Goal: Check status: Check status

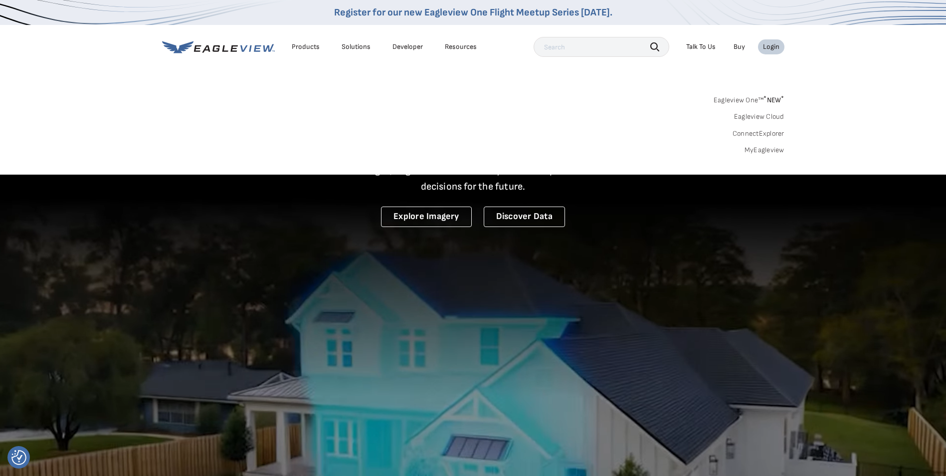
click at [766, 153] on link "MyEagleview" at bounding box center [764, 150] width 40 height 9
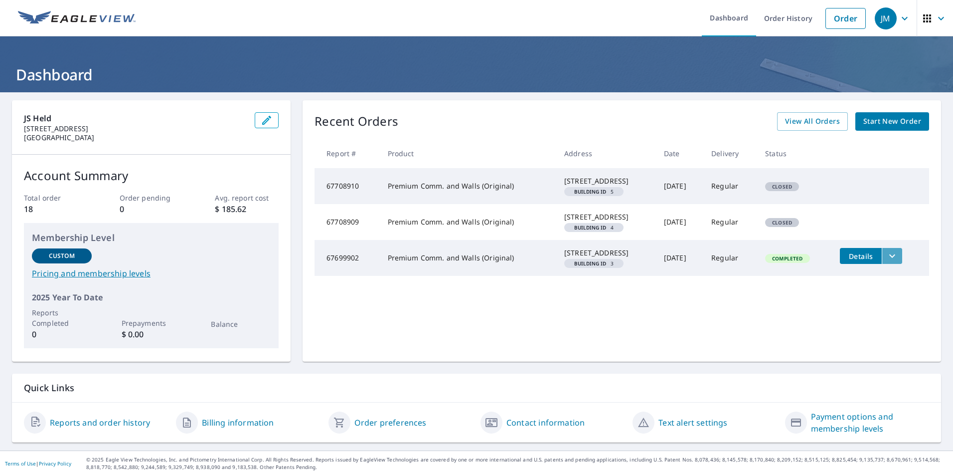
click at [894, 264] on button "filesDropdownBtn-67699902" at bounding box center [892, 256] width 20 height 16
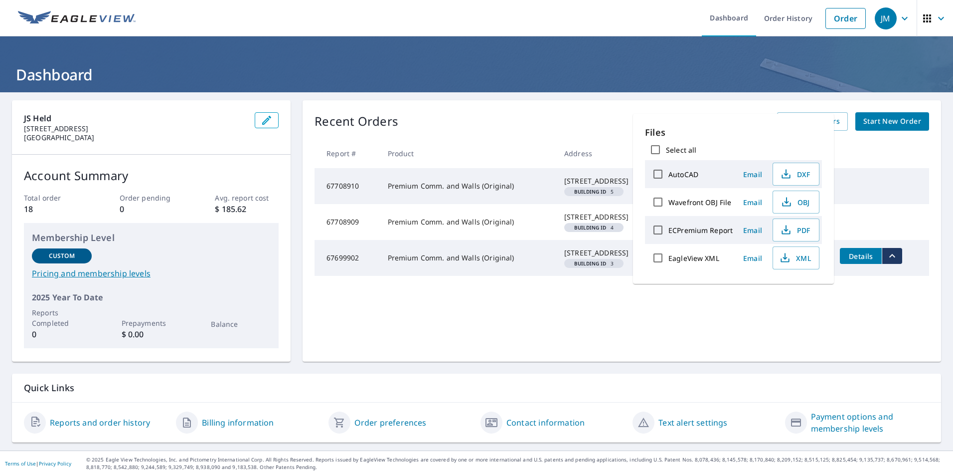
click at [882, 264] on button "filesDropdownBtn-67699902" at bounding box center [892, 256] width 20 height 16
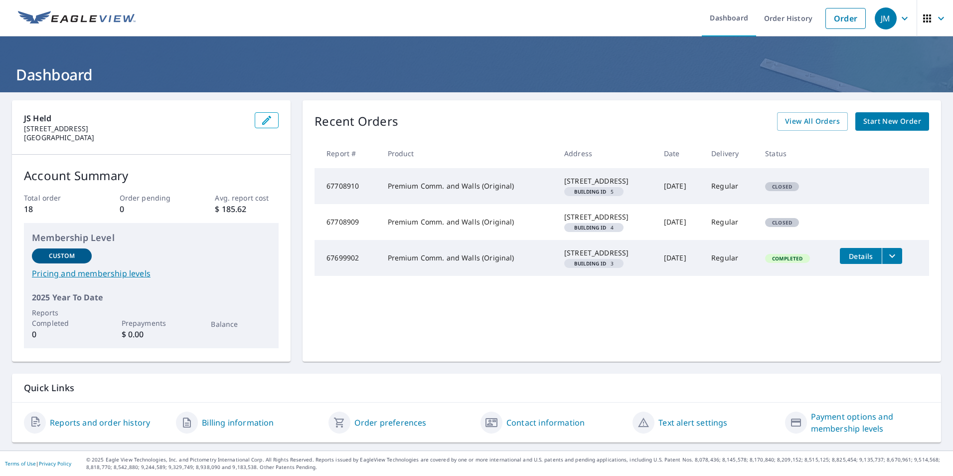
click at [614, 240] on td "3073 Nutley St Fairfax, VA 22031 Building ID 4" at bounding box center [606, 222] width 100 height 36
click at [757, 240] on td "Closed" at bounding box center [794, 222] width 75 height 36
click at [717, 182] on td "Regular" at bounding box center [730, 186] width 54 height 36
drag, startPoint x: 743, startPoint y: 191, endPoint x: 728, endPoint y: 194, distance: 15.2
drag, startPoint x: 728, startPoint y: 194, endPoint x: 594, endPoint y: 197, distance: 134.1
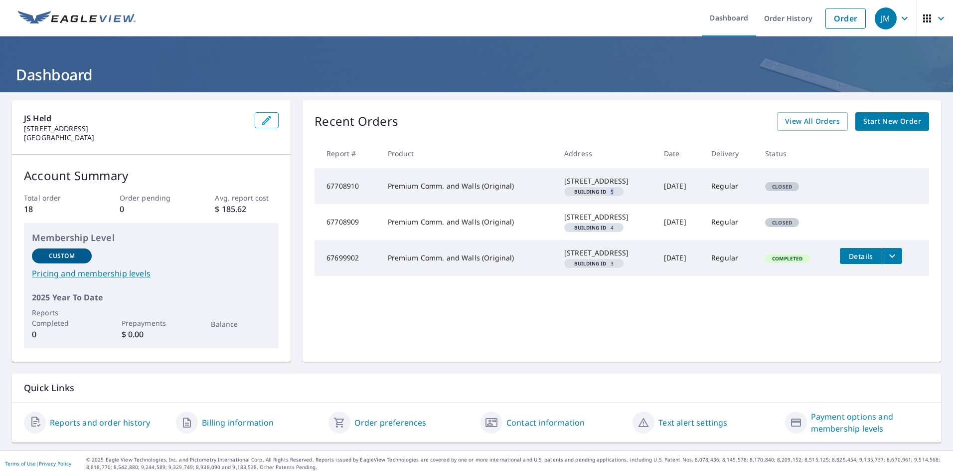
click at [594, 197] on td "3073 Nutley St Fairfax, VA 22031 Building ID 5" at bounding box center [606, 186] width 100 height 36
drag, startPoint x: 594, startPoint y: 197, endPoint x: 558, endPoint y: 197, distance: 35.9
click at [564, 196] on div "Building ID 5" at bounding box center [593, 191] width 59 height 9
click at [483, 196] on td "Premium Comm. and Walls (Original)" at bounding box center [468, 186] width 176 height 36
click at [482, 196] on td "Premium Comm. and Walls (Original)" at bounding box center [468, 186] width 176 height 36
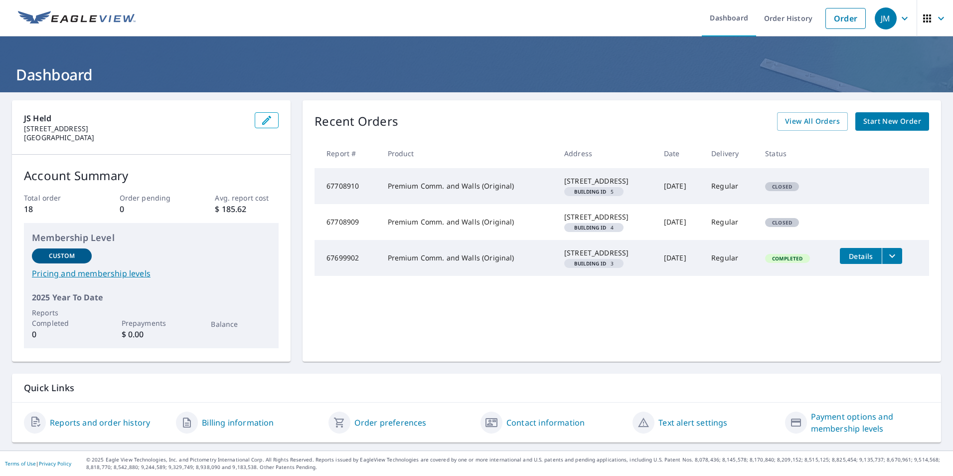
drag, startPoint x: 482, startPoint y: 196, endPoint x: 383, endPoint y: 189, distance: 99.0
click at [383, 189] on td "Premium Comm. and Walls (Original)" at bounding box center [468, 186] width 176 height 36
click at [339, 193] on td "67708910" at bounding box center [347, 186] width 65 height 36
click at [310, 192] on div "Recent Orders View All Orders Start New Order Report # Product Address Date Del…" at bounding box center [622, 230] width 639 height 261
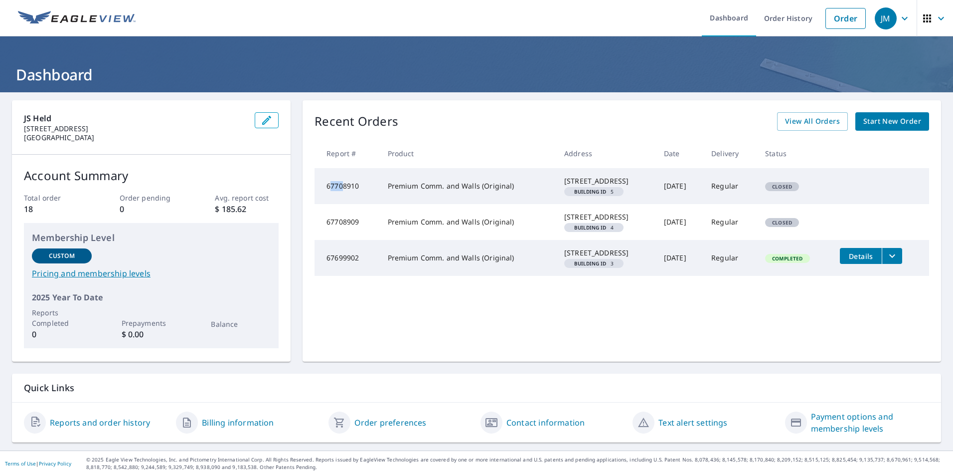
drag, startPoint x: 329, startPoint y: 193, endPoint x: 342, endPoint y: 195, distance: 12.6
click at [342, 195] on td "67708910" at bounding box center [347, 186] width 65 height 36
click at [935, 24] on icon "button" at bounding box center [941, 18] width 12 height 12
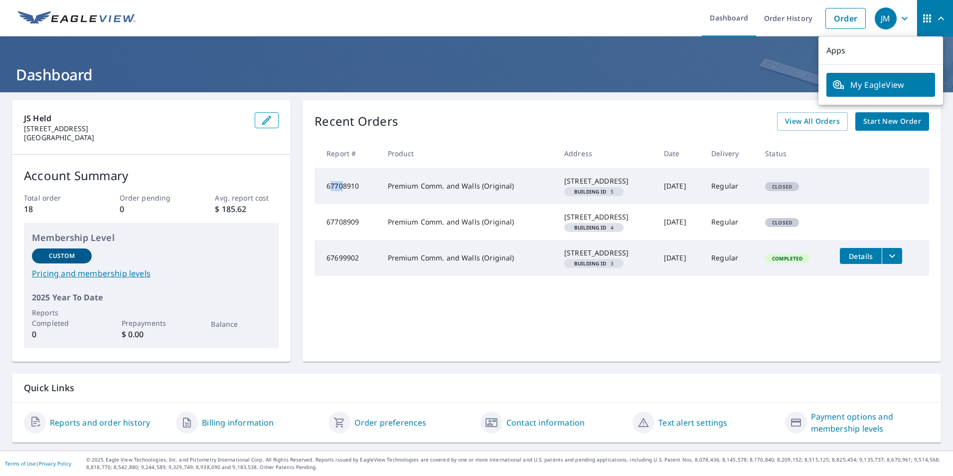
click at [896, 29] on span "JM" at bounding box center [894, 18] width 38 height 24
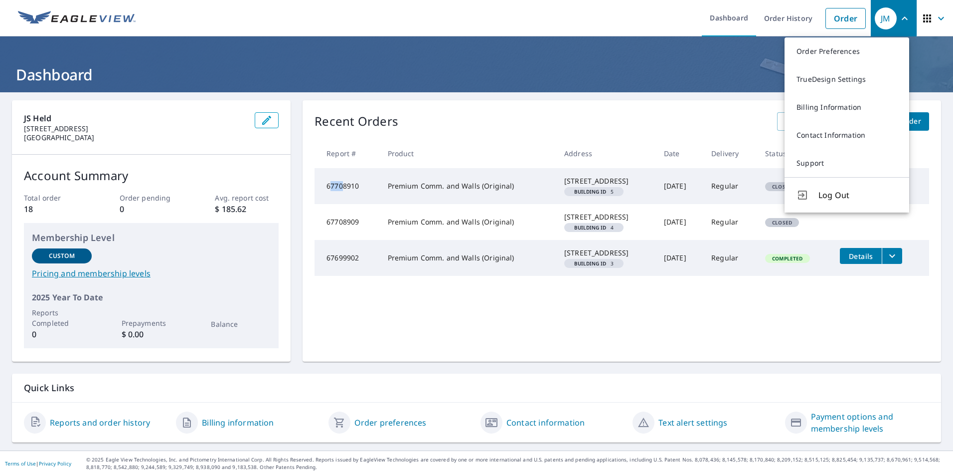
drag, startPoint x: 896, startPoint y: 27, endPoint x: 854, endPoint y: 162, distance: 140.6
click at [880, 36] on header "Dashboard Order History Order JM Order Preferences TrueDesign Settings Billing …" at bounding box center [476, 18] width 953 height 36
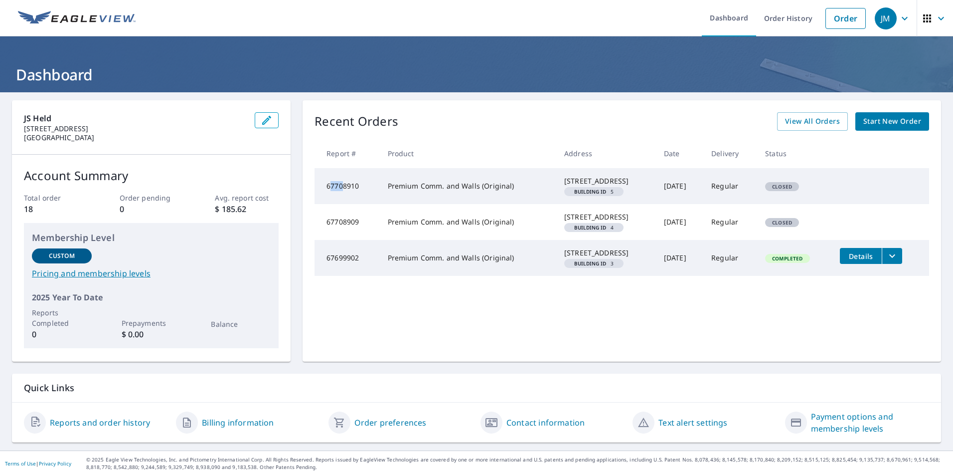
click at [887, 32] on button "JM" at bounding box center [894, 18] width 46 height 36
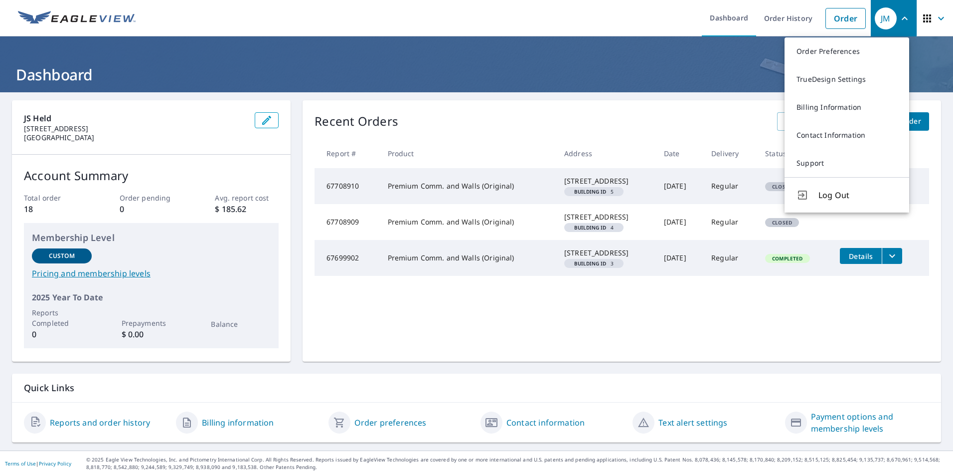
click at [444, 184] on td "Premium Comm. and Walls (Original)" at bounding box center [468, 186] width 176 height 36
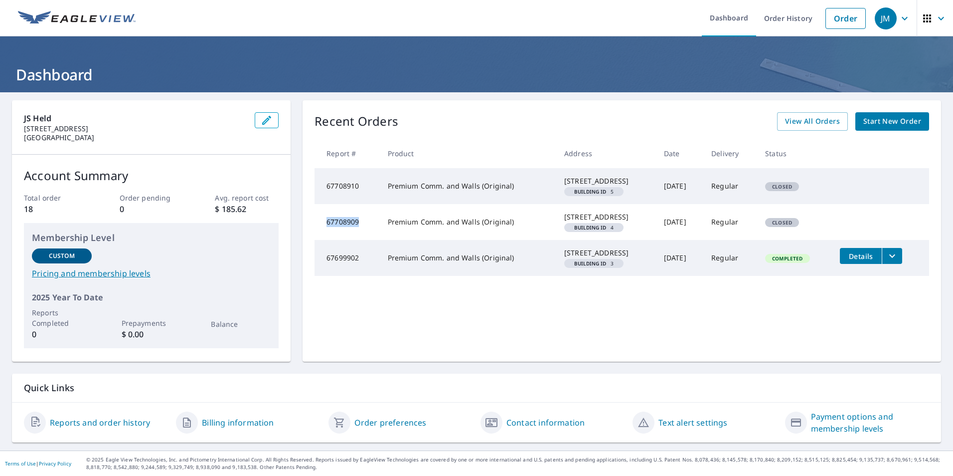
drag, startPoint x: 361, startPoint y: 236, endPoint x: 321, endPoint y: 234, distance: 40.9
click at [321, 234] on td "67708909" at bounding box center [347, 222] width 65 height 36
copy td "67708909"
click at [353, 193] on td "67708910" at bounding box center [347, 186] width 65 height 36
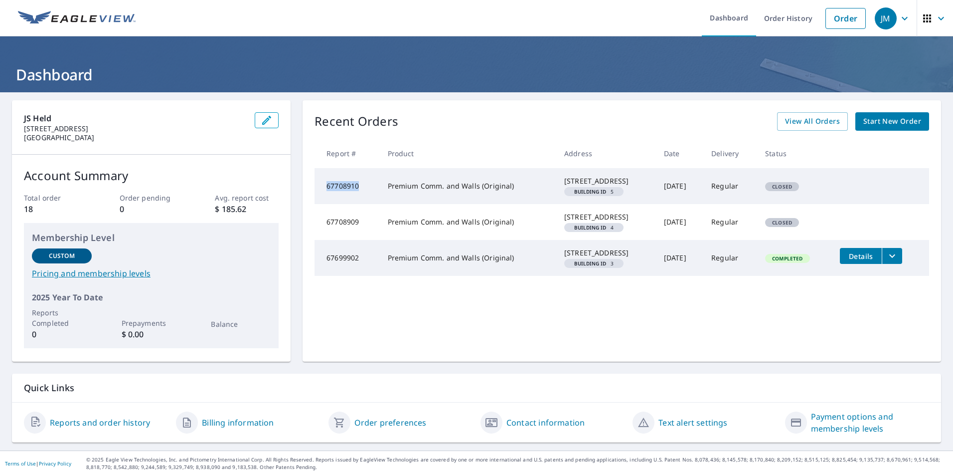
click at [353, 193] on td "67708910" at bounding box center [347, 186] width 65 height 36
drag, startPoint x: 361, startPoint y: 189, endPoint x: 321, endPoint y: 189, distance: 40.4
click at [321, 189] on td "67708910" at bounding box center [347, 186] width 65 height 36
copy td "67708910"
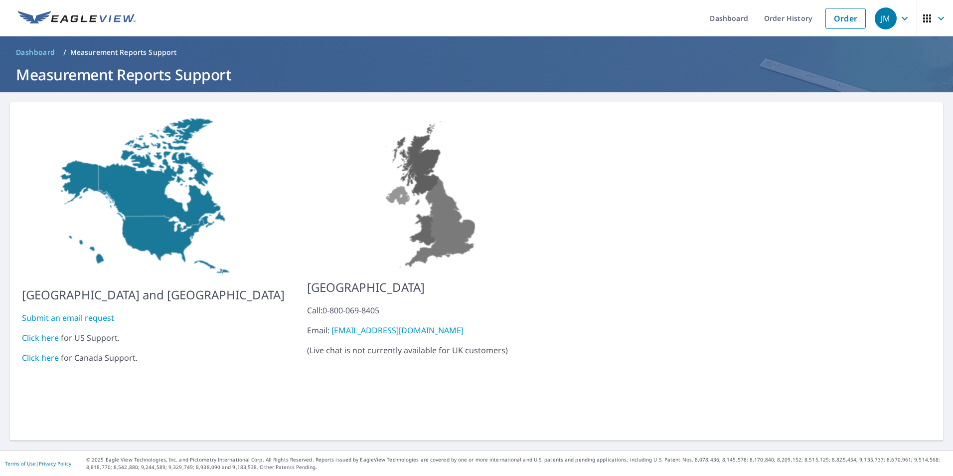
click at [45, 332] on link "Click here" at bounding box center [40, 337] width 37 height 11
click at [50, 312] on link "Submit an email request" at bounding box center [68, 317] width 92 height 11
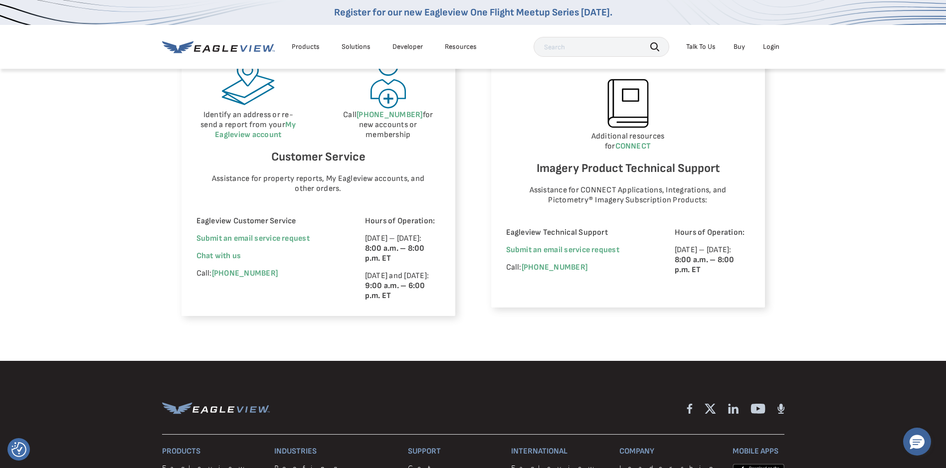
scroll to position [594, 0]
